Goal: Task Accomplishment & Management: Manage account settings

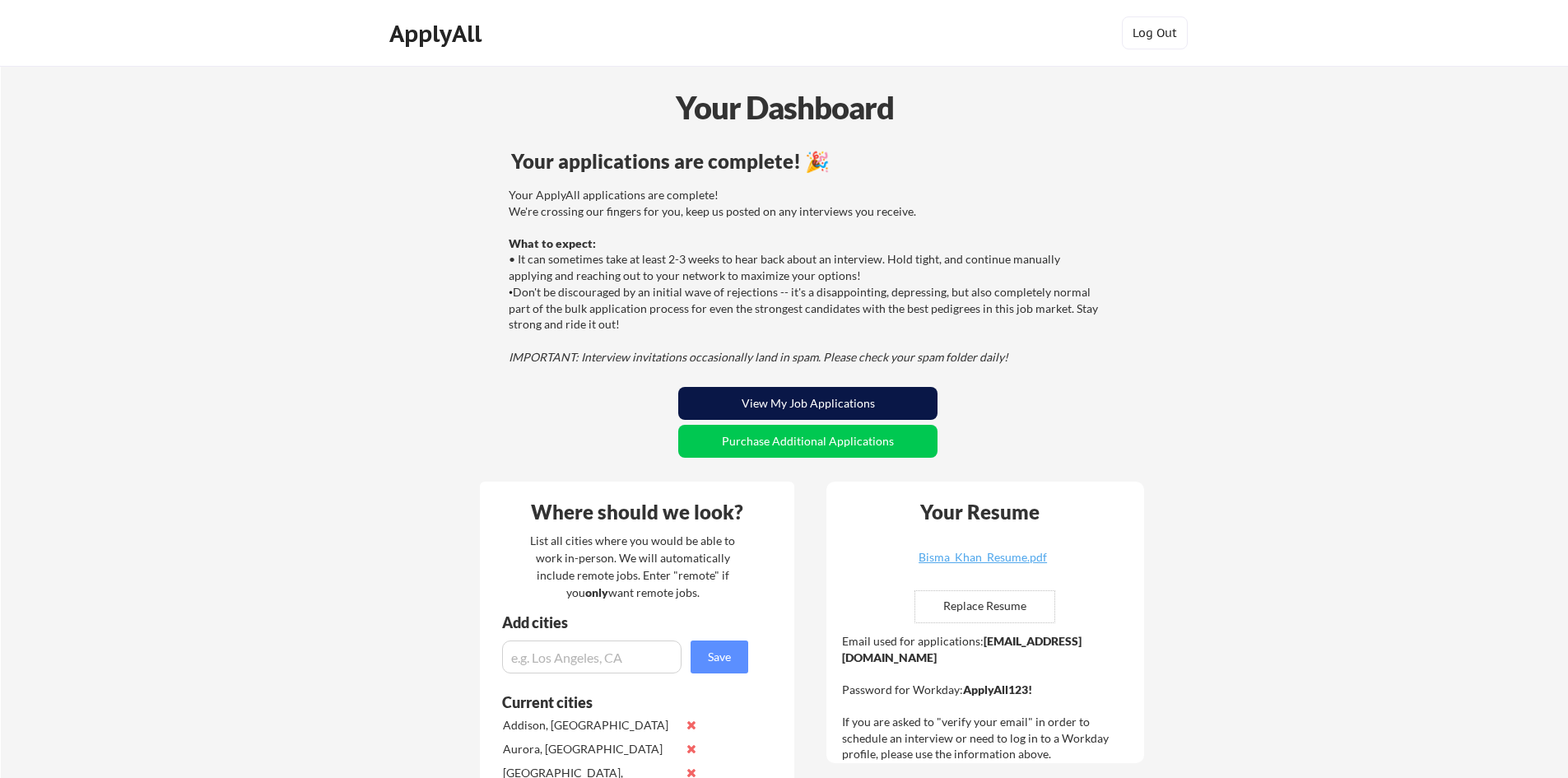
click at [714, 389] on button "View My Job Applications" at bounding box center [808, 403] width 260 height 33
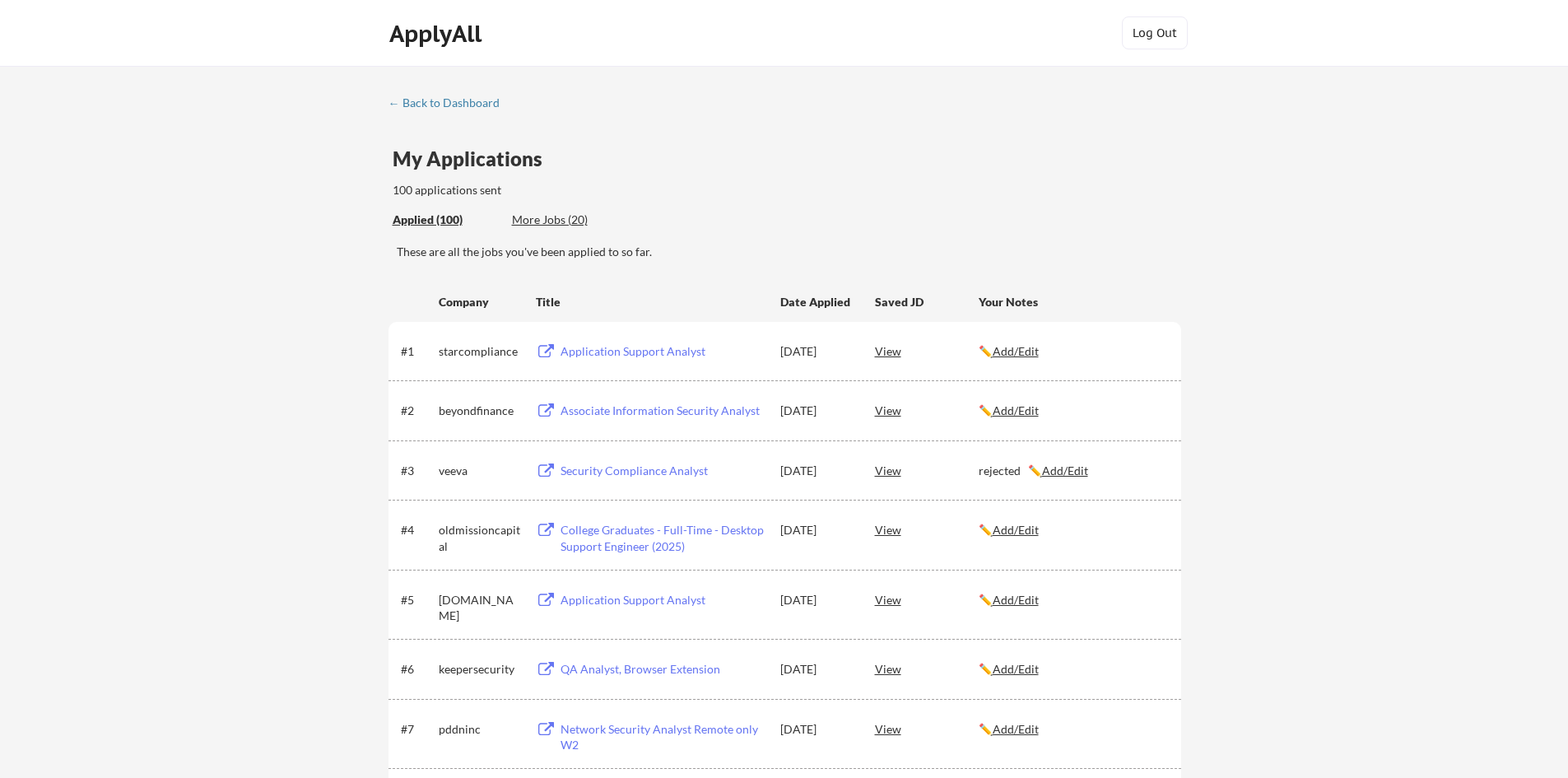
click at [1023, 518] on div "✏️ Add/Edit" at bounding box center [1072, 529] width 188 height 30
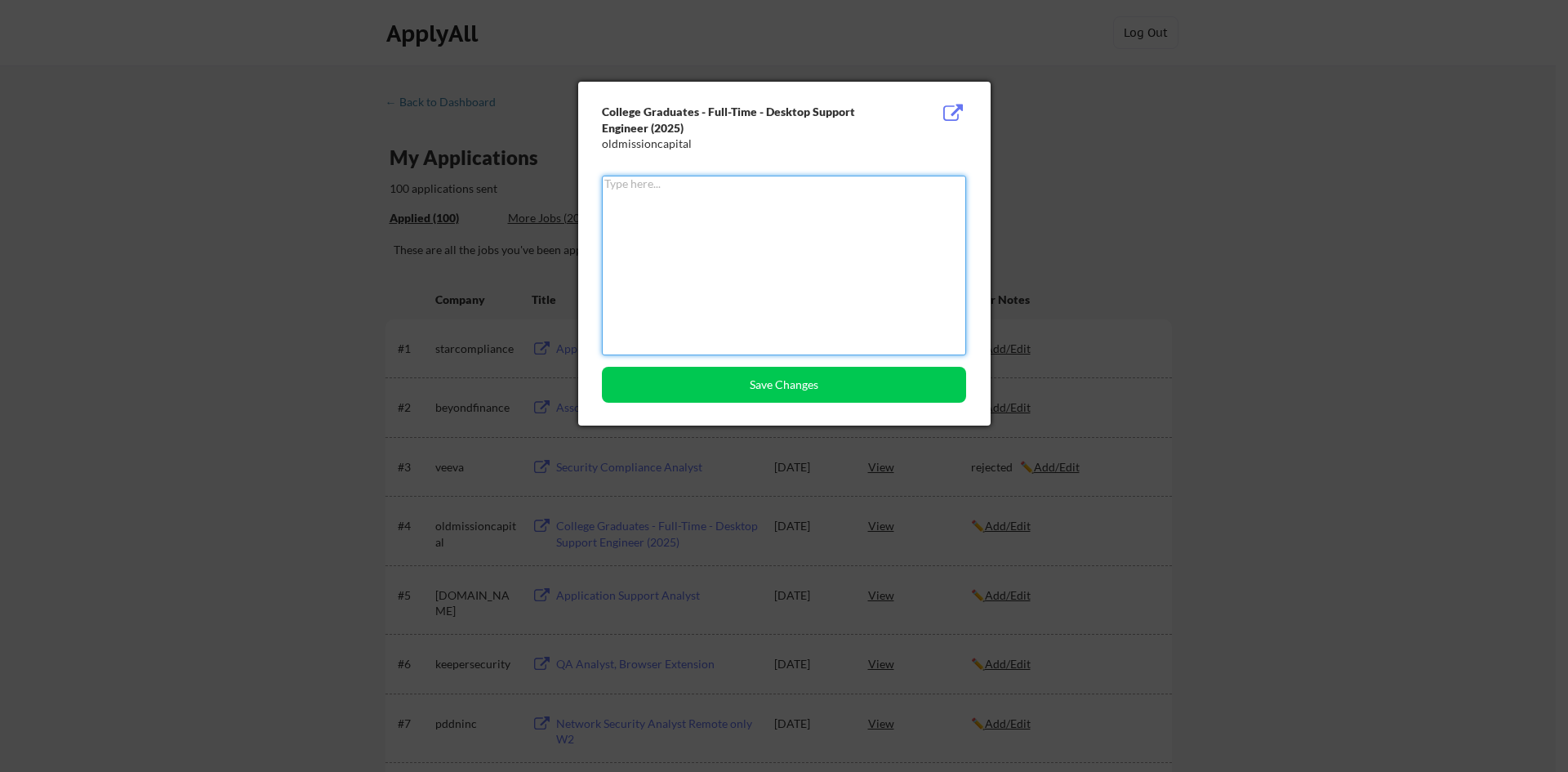
click at [771, 264] on textarea at bounding box center [784, 265] width 365 height 179
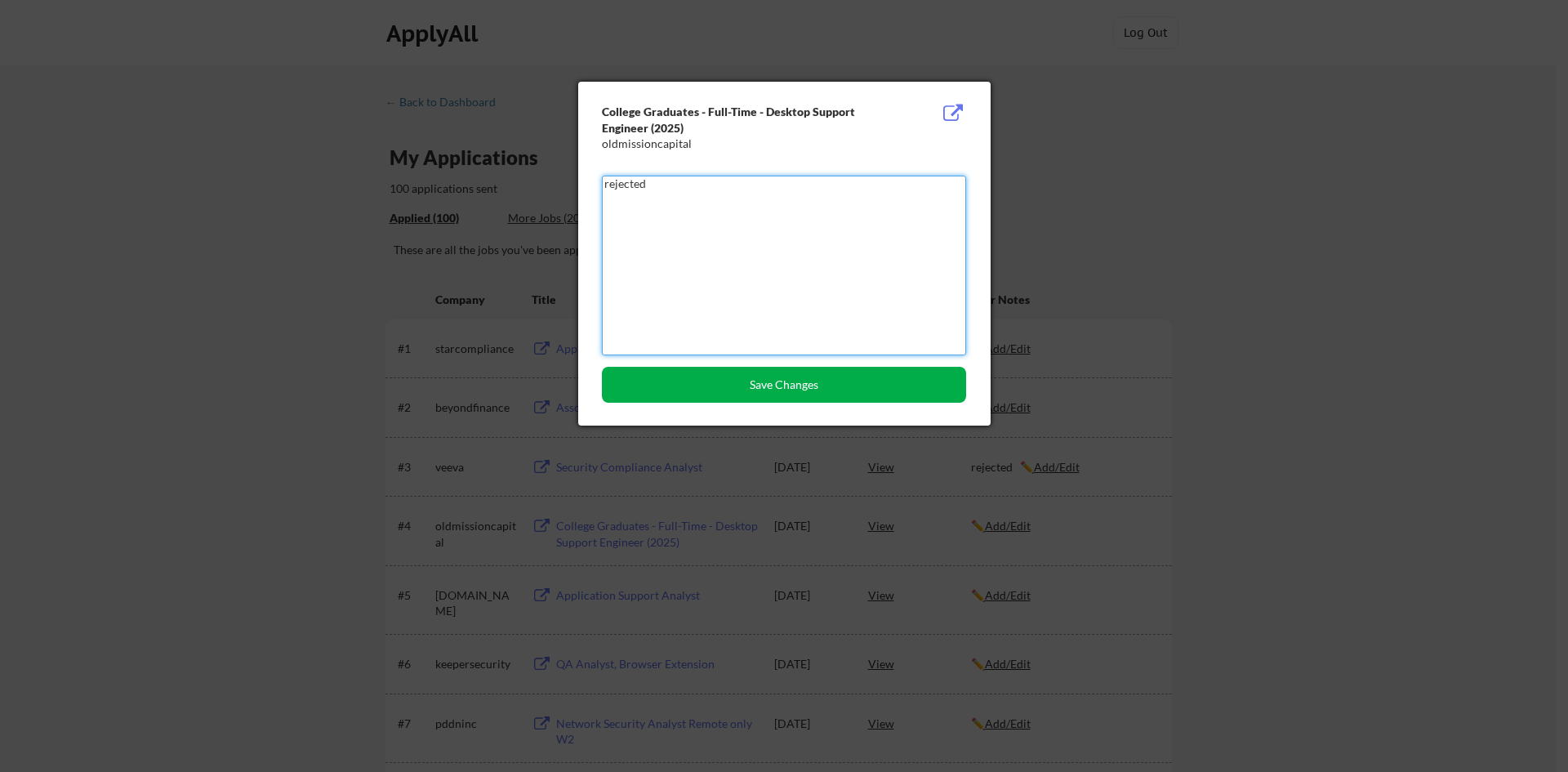
type textarea "rejected"
click at [946, 384] on button "Save Changes" at bounding box center [784, 385] width 365 height 36
